Goal: Task Accomplishment & Management: Complete application form

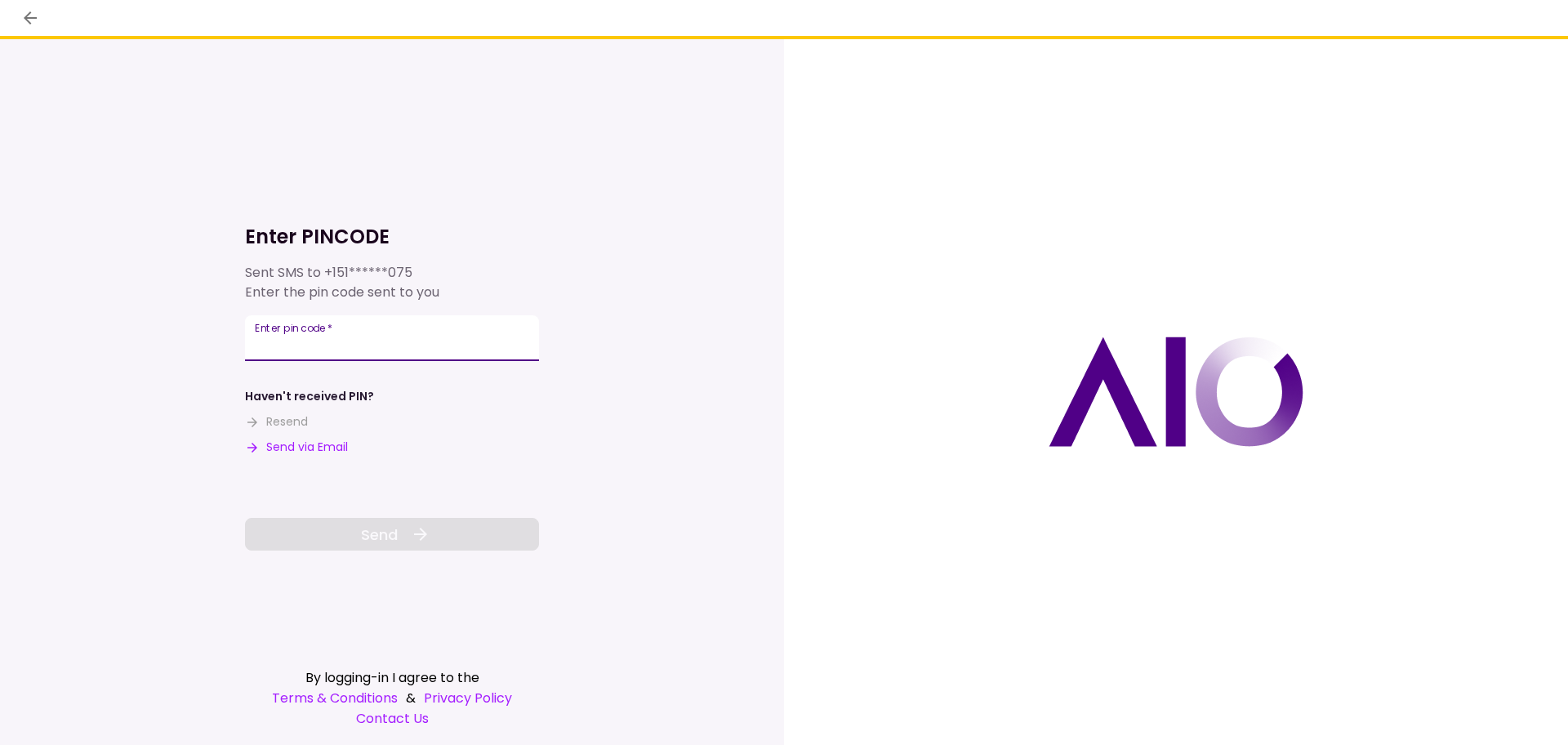
click at [299, 340] on div "Enter pin code   *" at bounding box center [392, 338] width 294 height 46
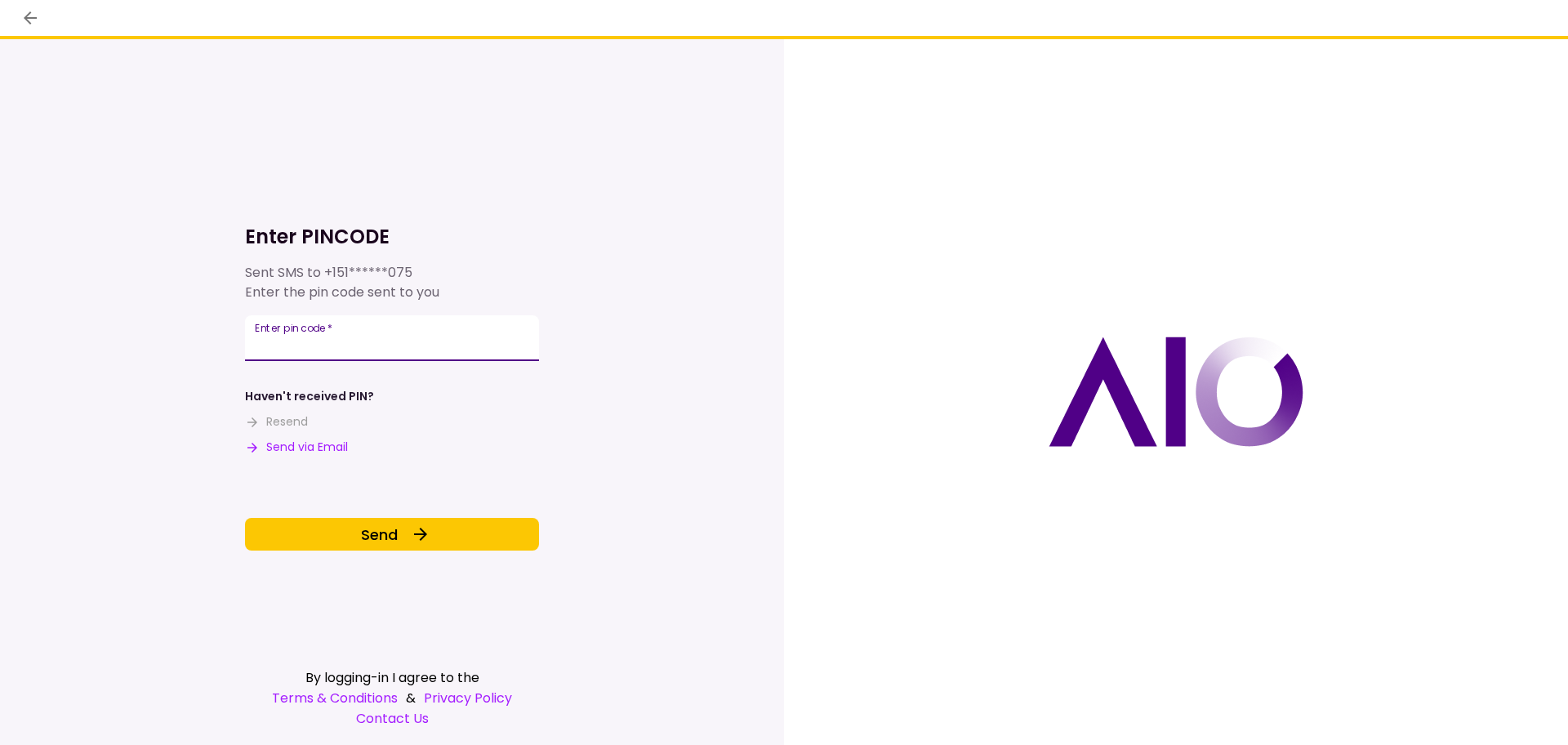
type input "******"
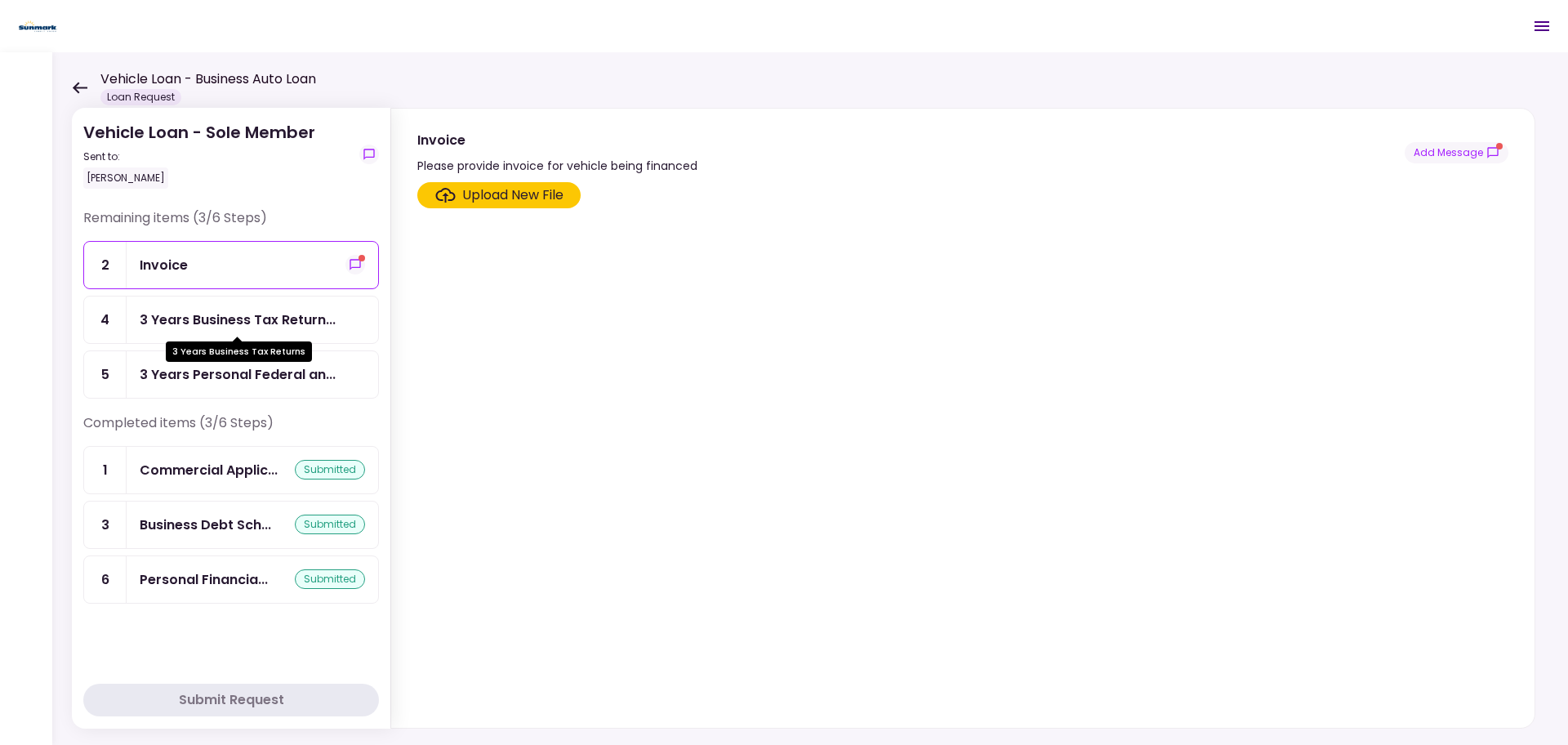
click at [278, 320] on div "3 Years Business Tax Return..." at bounding box center [237, 320] width 196 height 20
click at [534, 197] on div "Upload New File" at bounding box center [513, 195] width 102 height 19
click at [475, 193] on div "Upload New File" at bounding box center [513, 195] width 102 height 19
click at [0, 0] on input "Upload New File" at bounding box center [0, 0] width 0 height 0
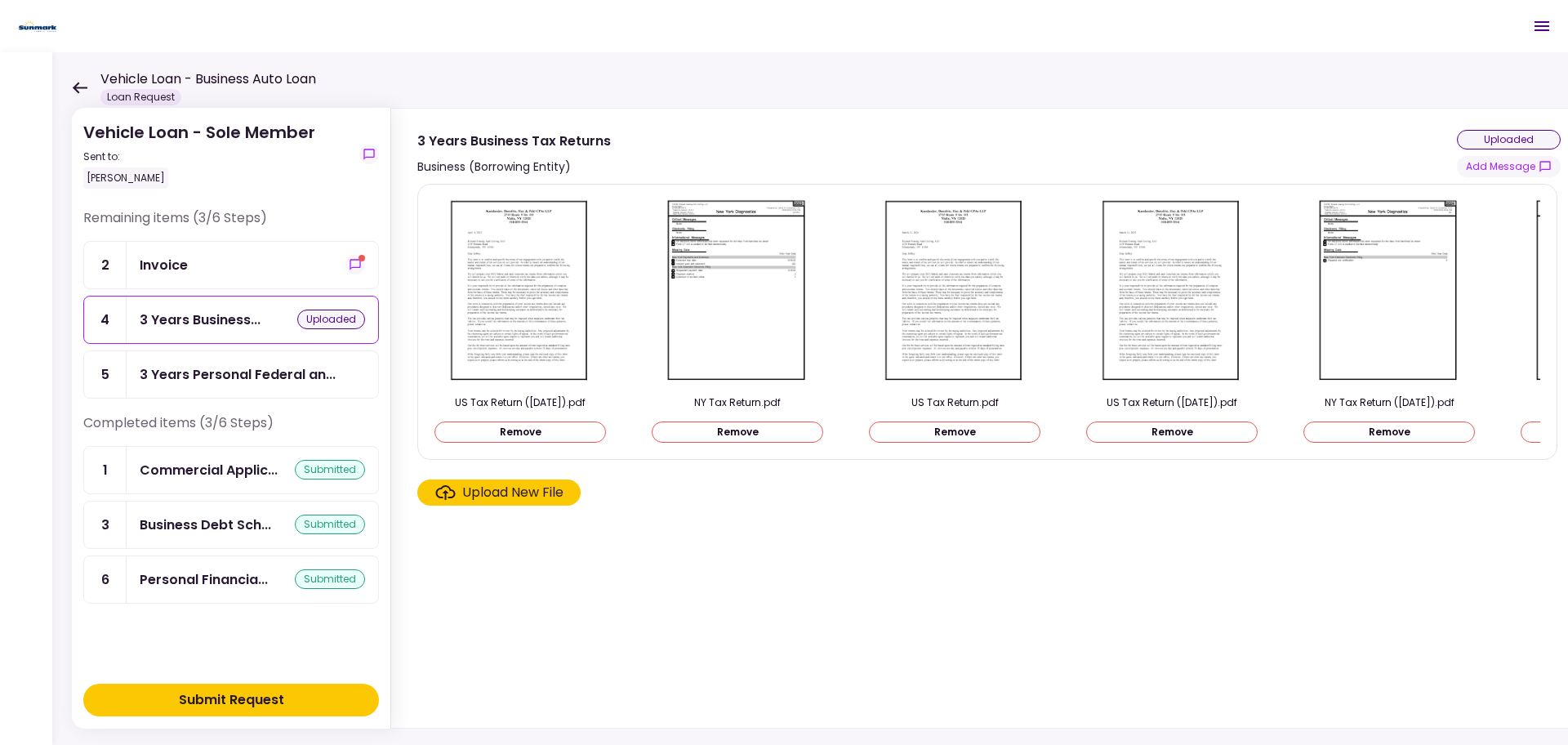
click at [491, 498] on div "Upload New File" at bounding box center [513, 493] width 102 height 19
click at [0, 0] on input "Upload New File" at bounding box center [0, 0] width 0 height 0
click at [237, 373] on div "3 Years Personal Federal an..." at bounding box center [237, 374] width 196 height 20
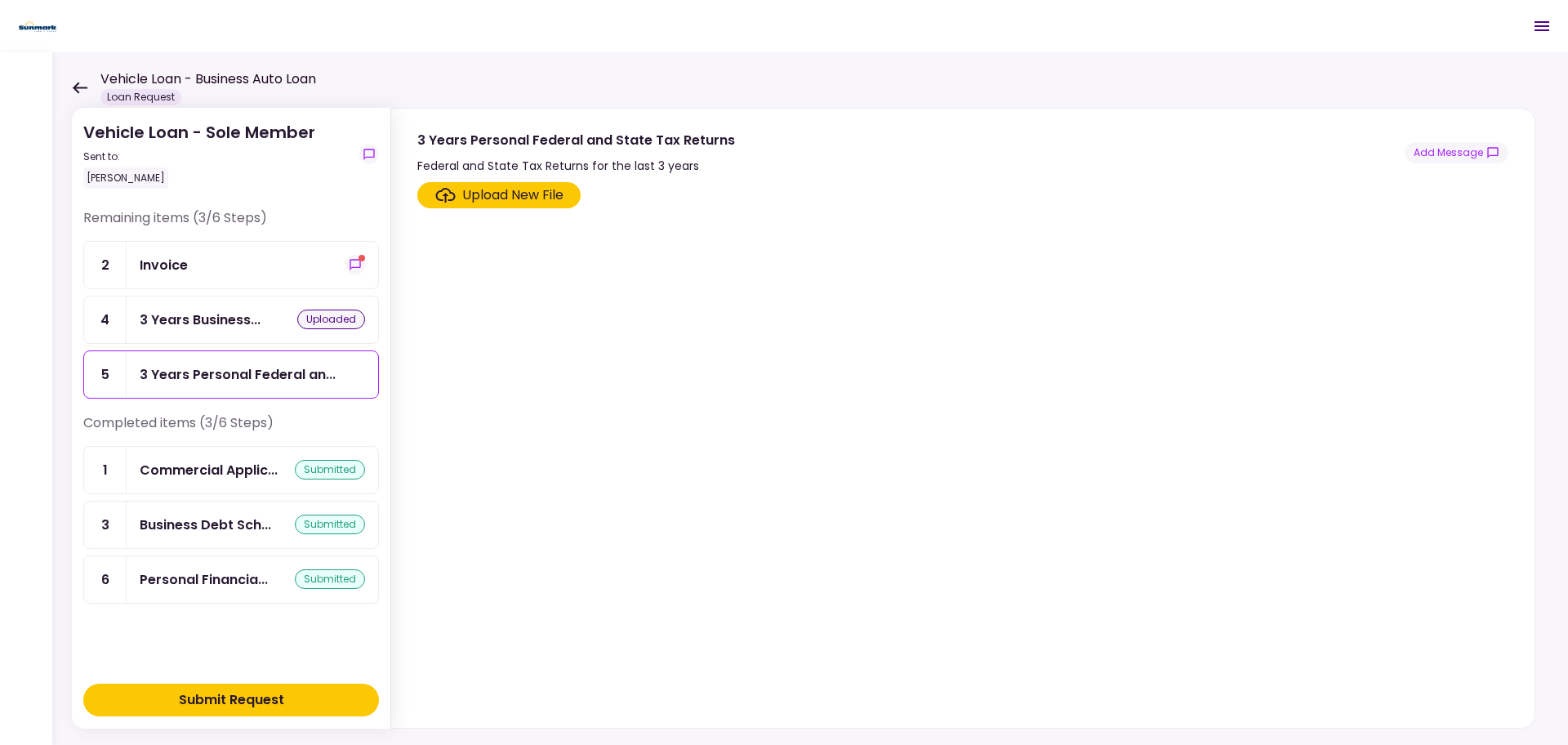
click at [481, 197] on div "Upload New File" at bounding box center [513, 195] width 102 height 19
click at [0, 0] on input "Upload New File" at bounding box center [0, 0] width 0 height 0
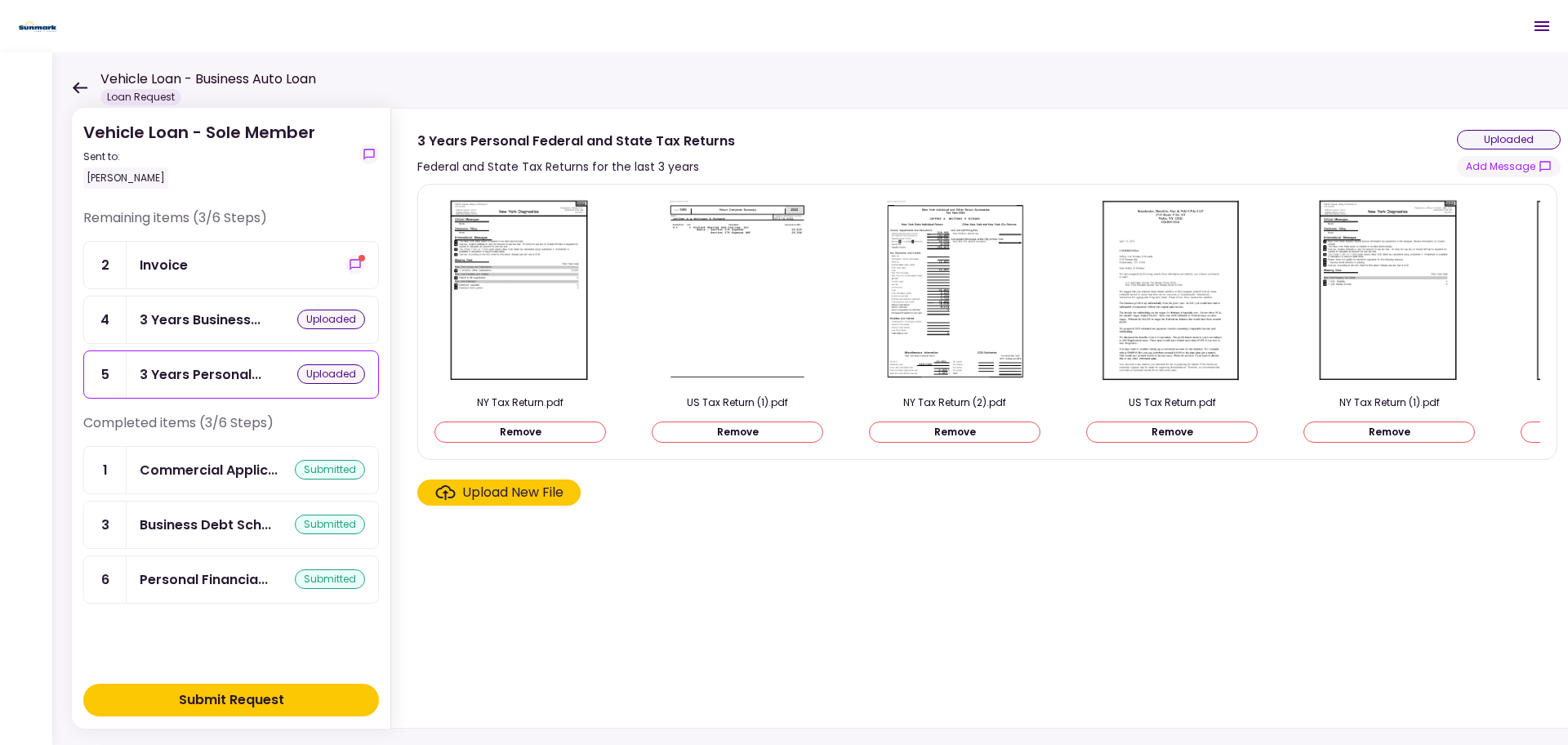
click at [271, 699] on div "Submit Request" at bounding box center [231, 700] width 105 height 19
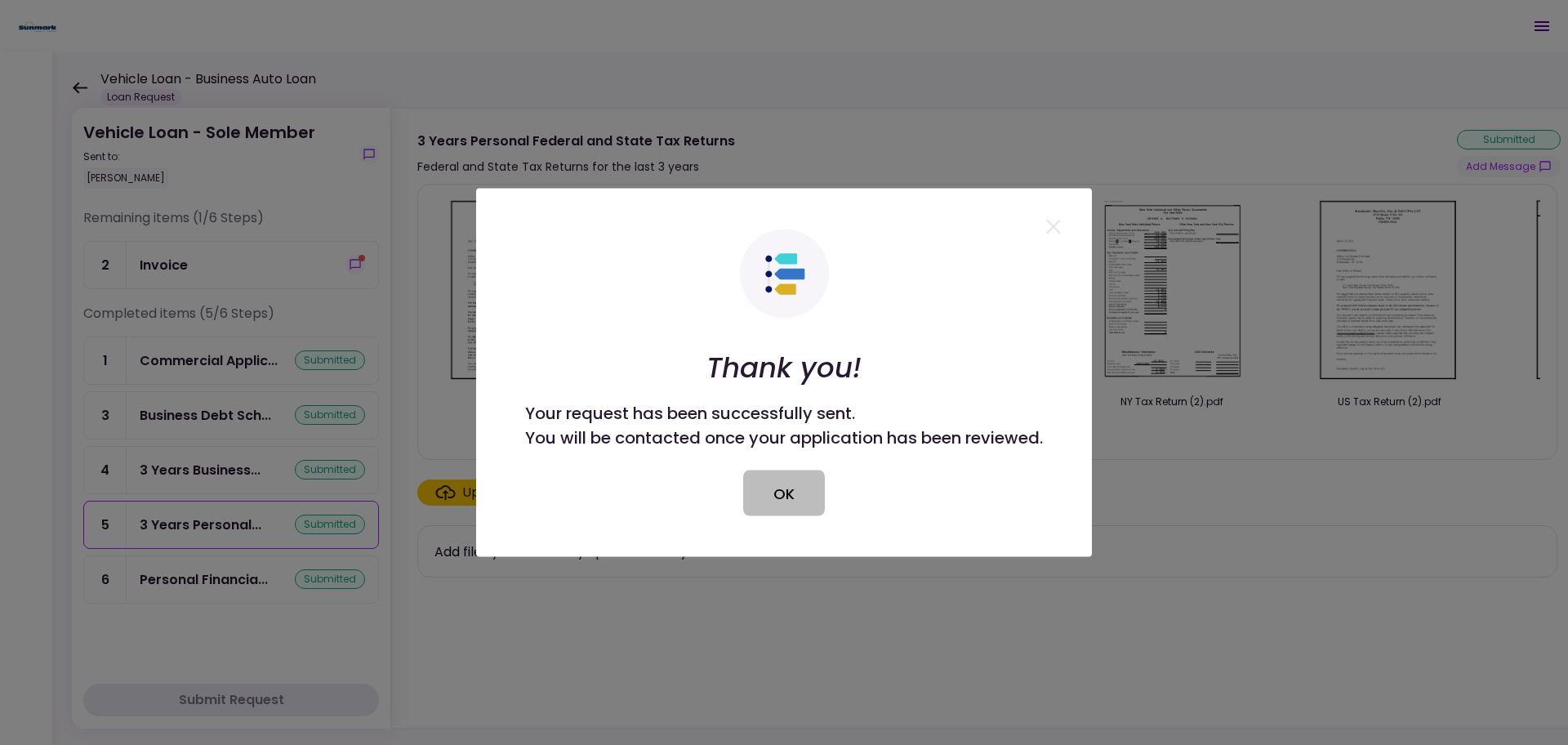
click at [794, 492] on button "OK" at bounding box center [784, 493] width 82 height 46
